Goal: Find contact information: Find contact information

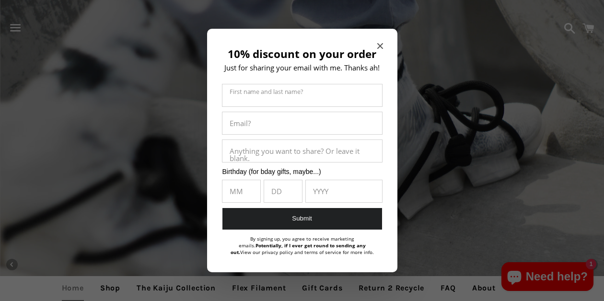
click at [380, 43] on icon "Close modal" at bounding box center [380, 46] width 6 height 6
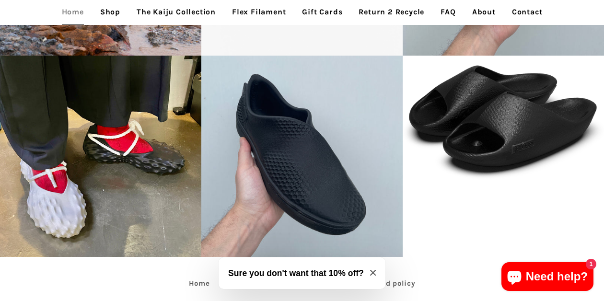
scroll to position [1937, 0]
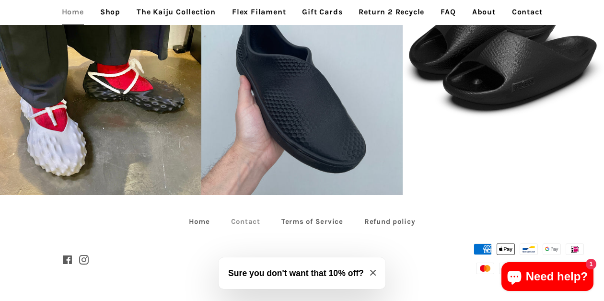
click at [245, 216] on link "Contact" at bounding box center [245, 221] width 48 height 15
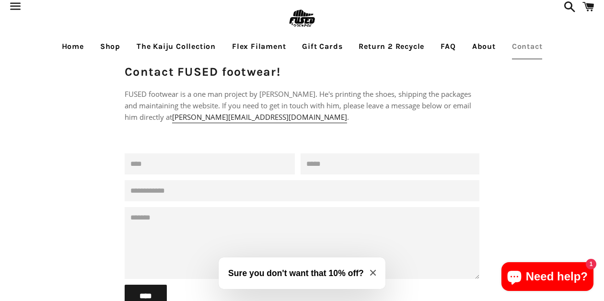
scroll to position [12, 0]
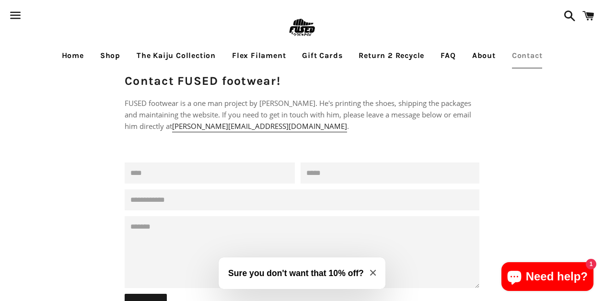
click at [150, 51] on link "The Kaiju Collection" at bounding box center [175, 56] width 93 height 24
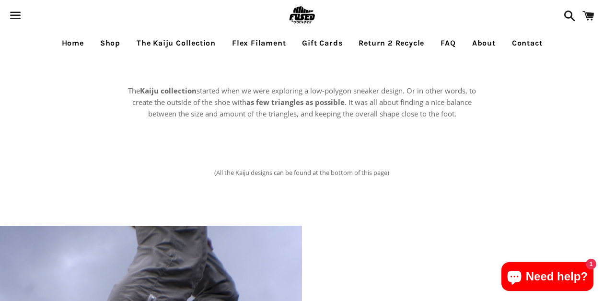
click at [256, 45] on link "Flex Filament" at bounding box center [259, 43] width 68 height 24
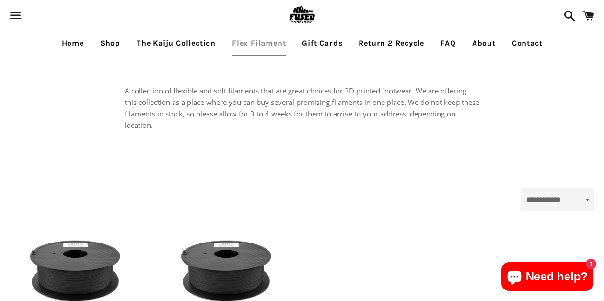
select select "**********"
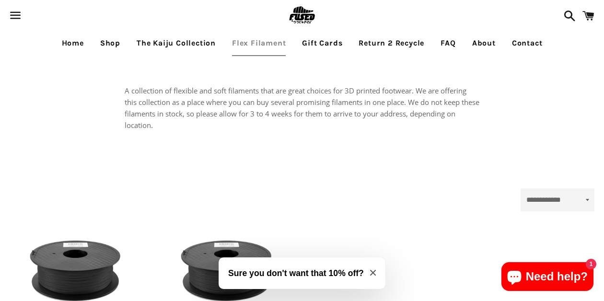
click at [111, 38] on link "Shop" at bounding box center [110, 43] width 34 height 24
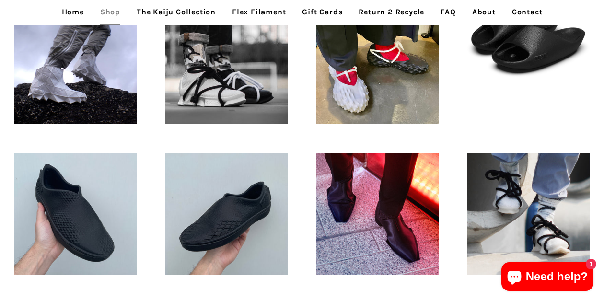
scroll to position [338, 0]
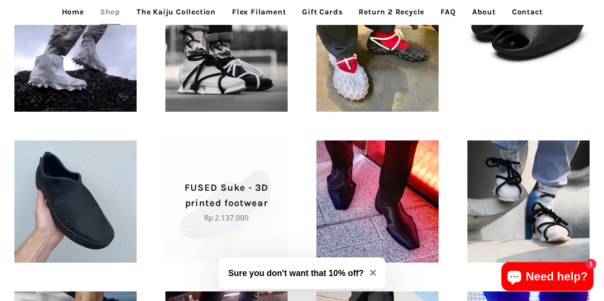
click at [256, 178] on span "FUSED Suke - 3D printed footwear Regular price Rp 2.137.000" at bounding box center [226, 201] width 122 height 122
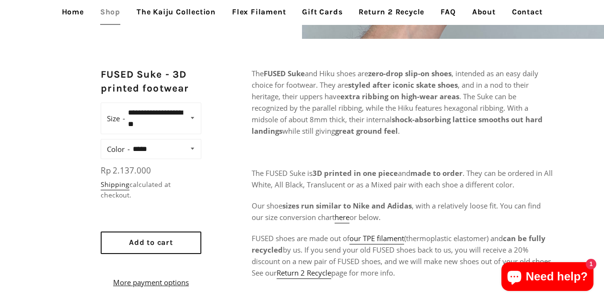
scroll to position [324, 0]
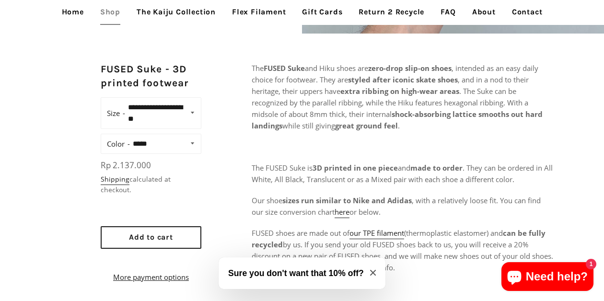
click at [181, 112] on select "**********" at bounding box center [162, 113] width 74 height 25
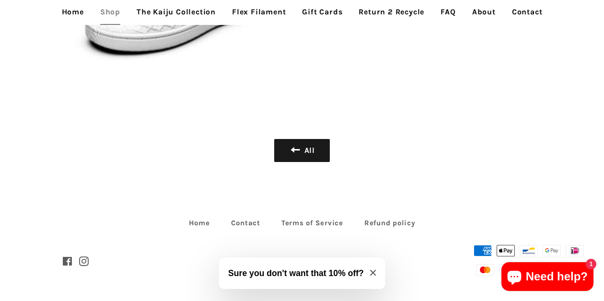
scroll to position [1886, 0]
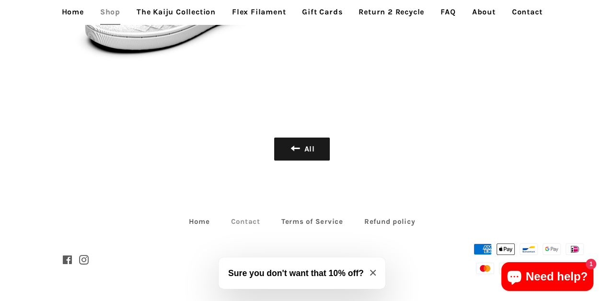
click at [251, 220] on link "Contact" at bounding box center [245, 221] width 48 height 15
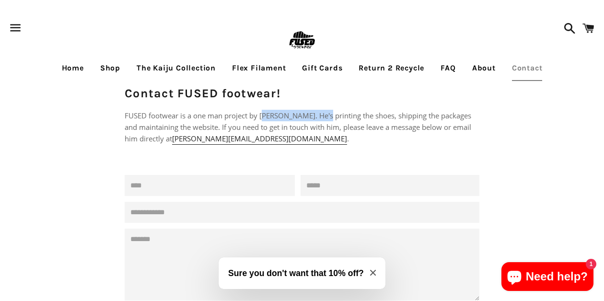
drag, startPoint x: 263, startPoint y: 116, endPoint x: 326, endPoint y: 114, distance: 63.3
click at [326, 114] on p "FUSED footwear is a one man project by Philippe Holthuizen. He's printing the s…" at bounding box center [302, 127] width 355 height 34
drag, startPoint x: 260, startPoint y: 115, endPoint x: 325, endPoint y: 112, distance: 65.3
click at [325, 112] on p "FUSED footwear is a one man project by Philippe Holthuizen. He's printing the s…" at bounding box center [302, 127] width 355 height 34
copy p "Philippe Holthuizen"
